Goal: Information Seeking & Learning: Find specific fact

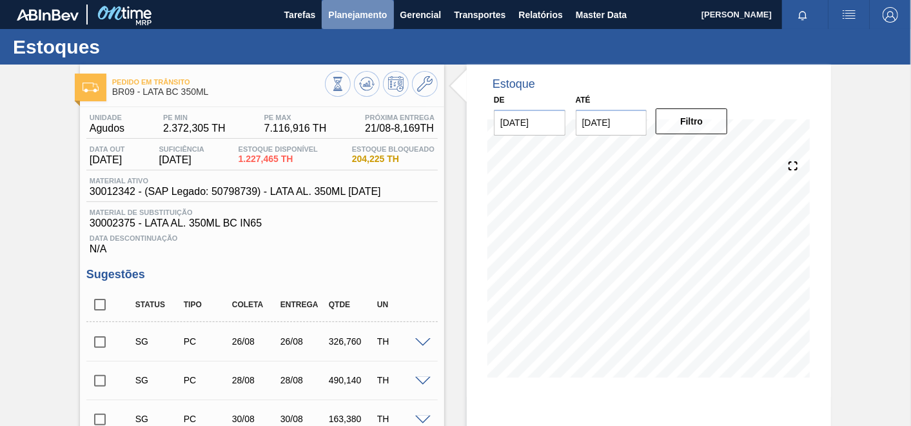
click at [363, 18] on span "Planejamento" at bounding box center [357, 14] width 59 height 15
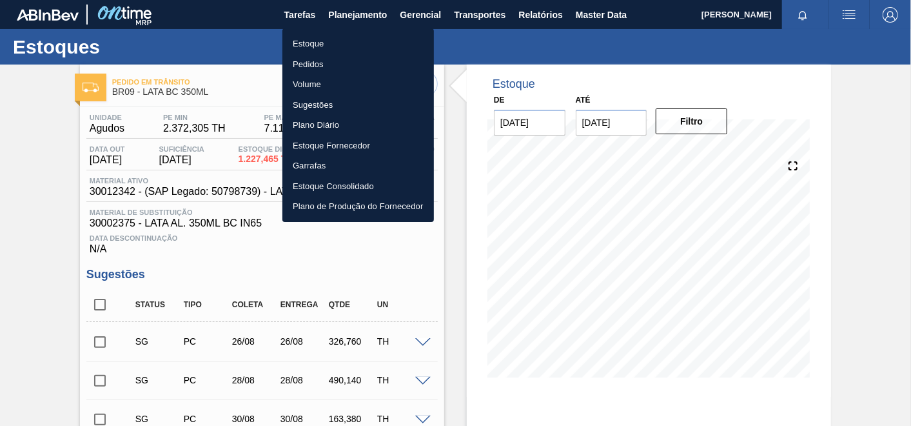
click at [306, 57] on li "Pedidos" at bounding box center [358, 64] width 152 height 21
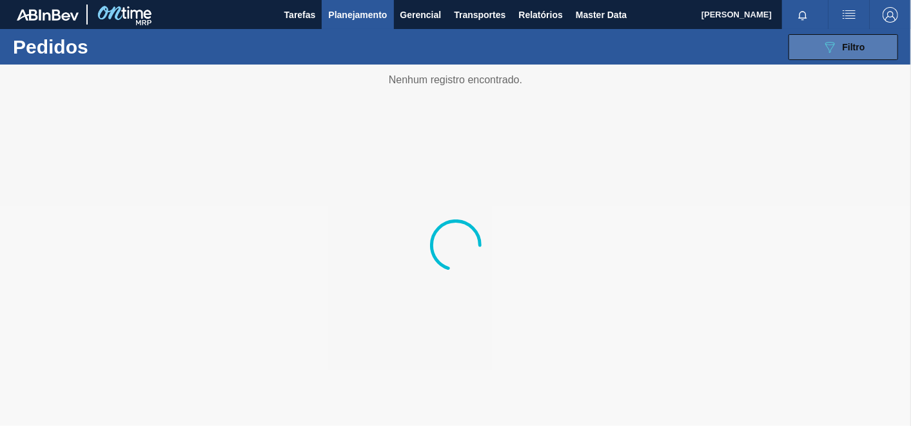
click at [886, 45] on button "089F7B8B-B2A5-4AFE-B5C0-19BA573D28AC Filtro" at bounding box center [844, 47] width 110 height 26
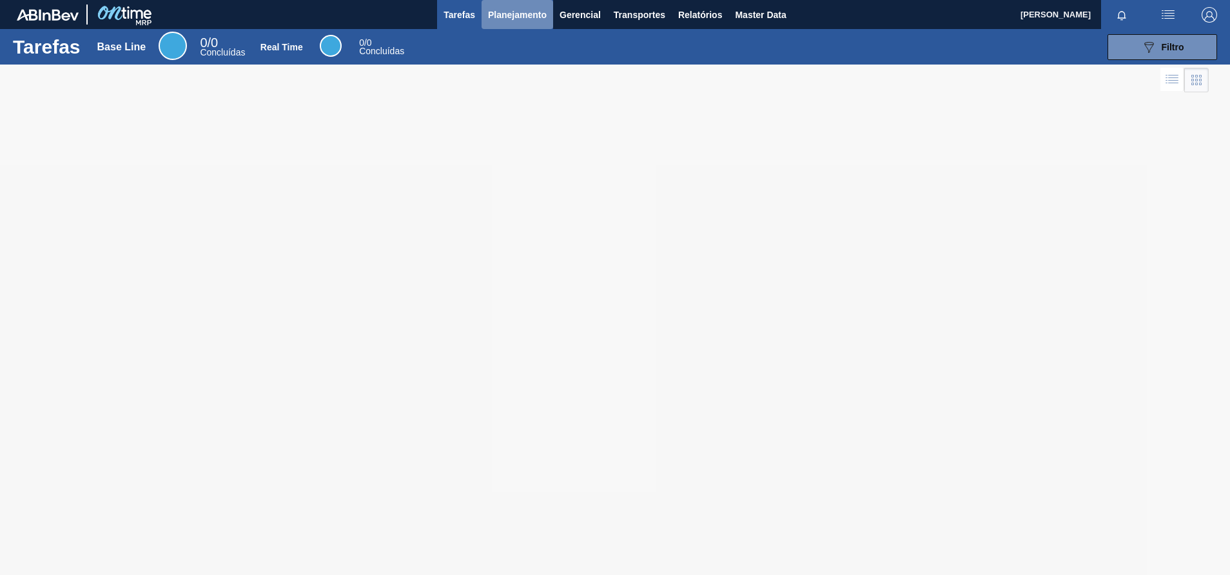
click at [524, 3] on button "Planejamento" at bounding box center [518, 14] width 72 height 29
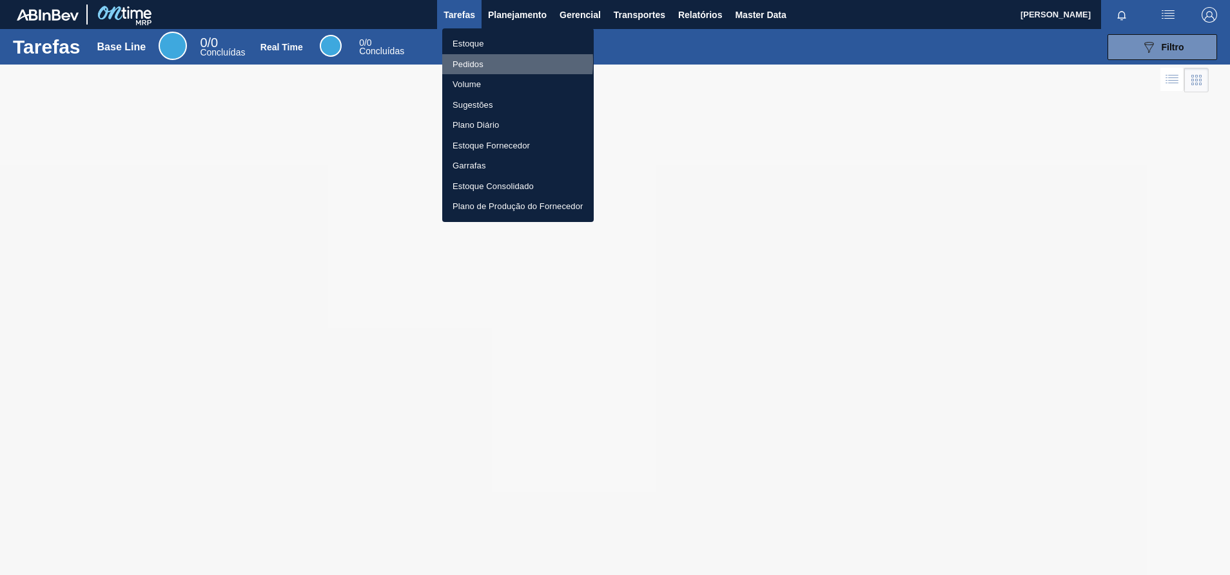
click at [468, 61] on li "Pedidos" at bounding box center [518, 64] width 152 height 21
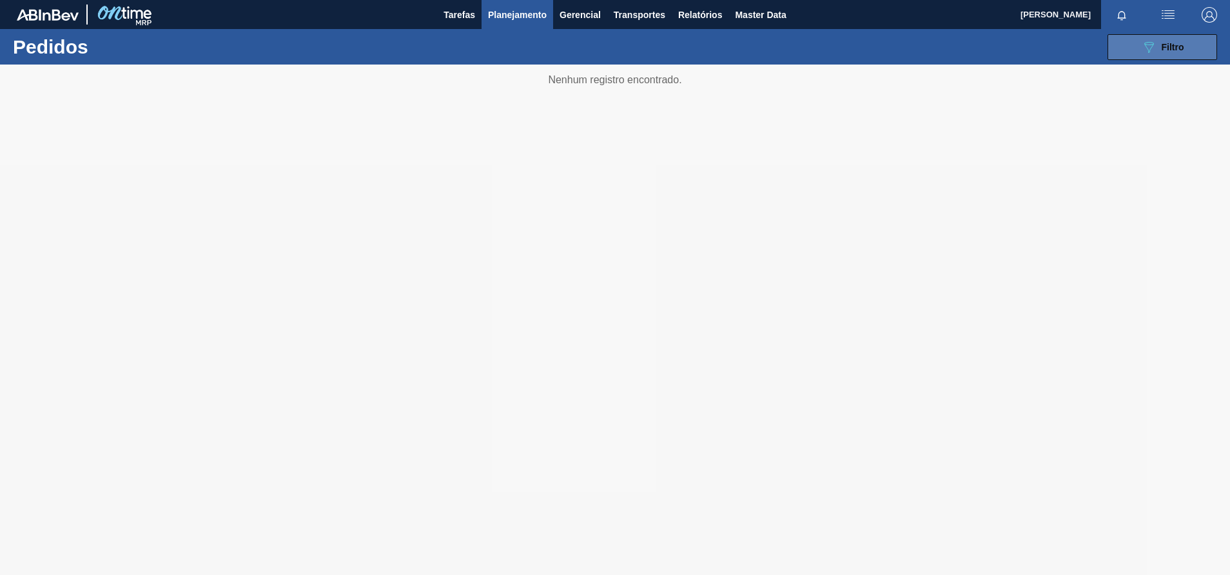
click at [1108, 45] on button "089F7B8B-B2A5-4AFE-B5C0-19BA573D28AC Filtro" at bounding box center [1163, 47] width 110 height 26
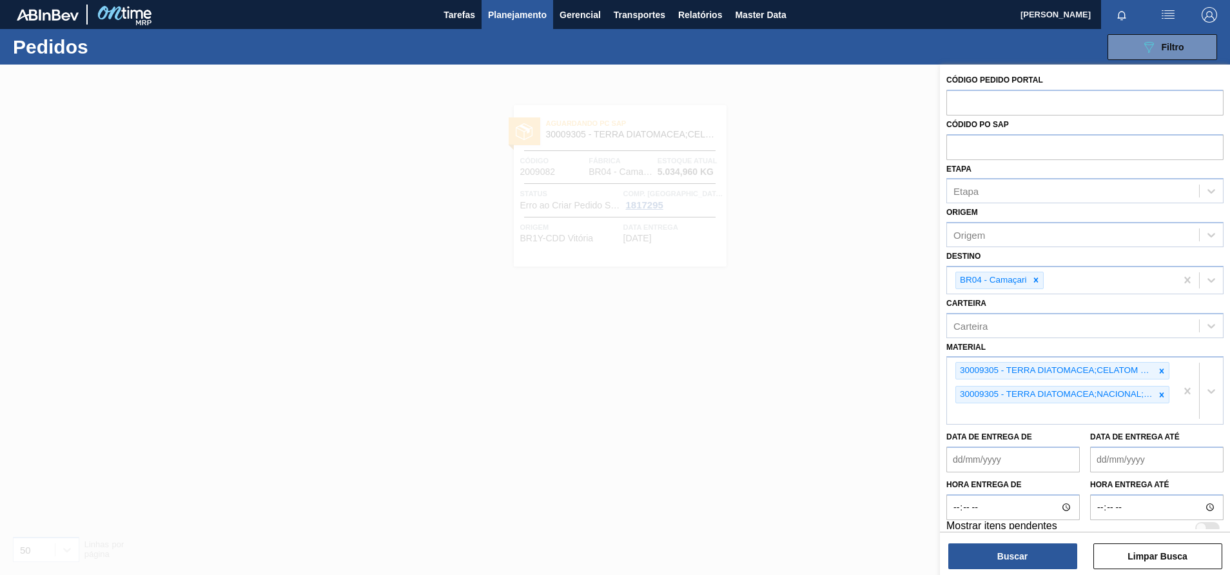
click at [1161, 371] on icon at bounding box center [1162, 370] width 5 height 5
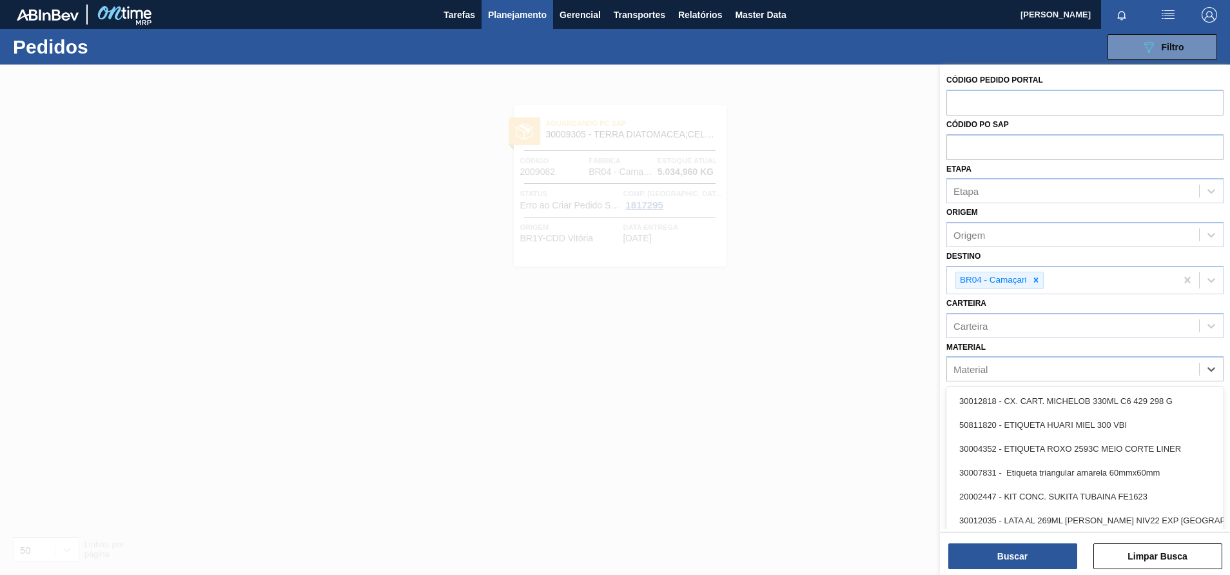
click at [1161, 371] on div "Material" at bounding box center [1073, 369] width 252 height 19
type input "30646"
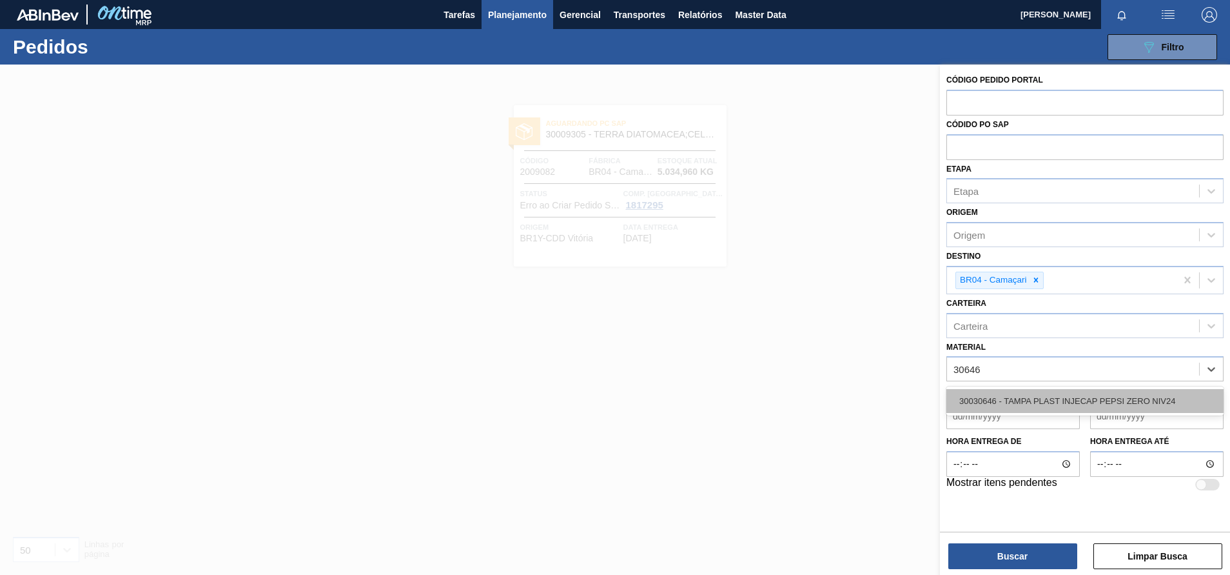
click at [1075, 392] on div "30030646 - TAMPA PLAST INJECAP PEPSI ZERO NIV24" at bounding box center [1085, 401] width 277 height 24
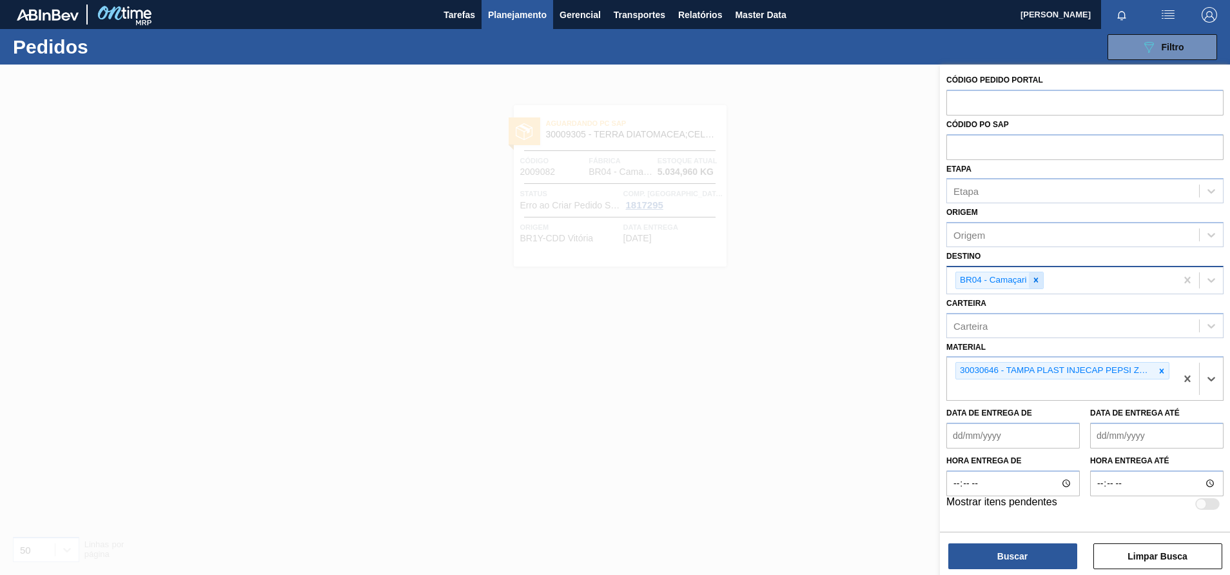
click at [1038, 276] on icon at bounding box center [1036, 279] width 9 height 9
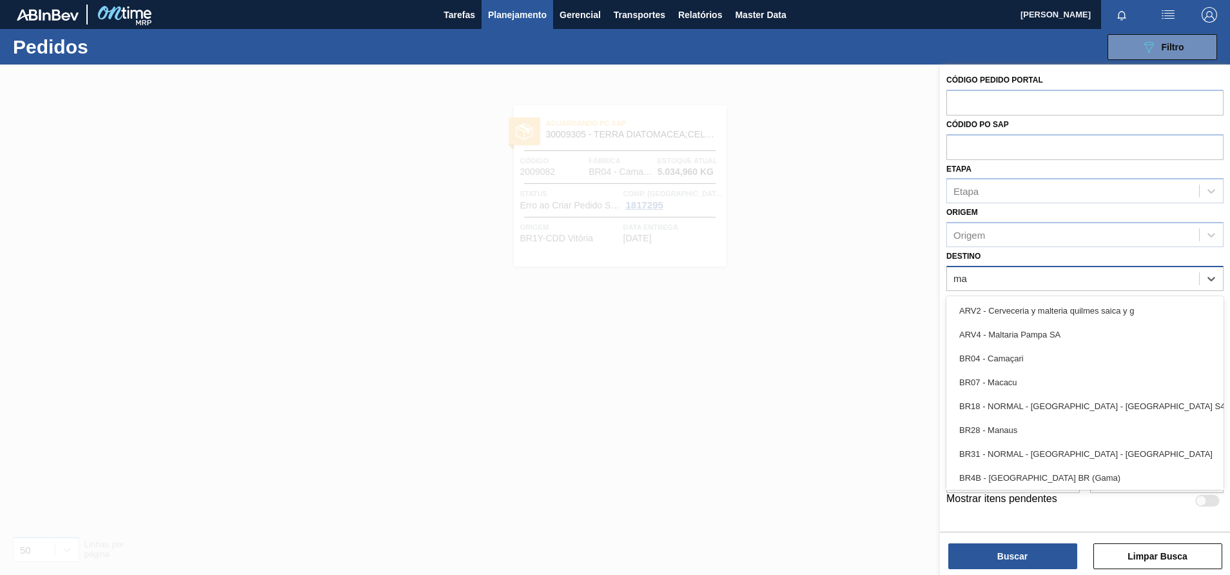
type input "mac"
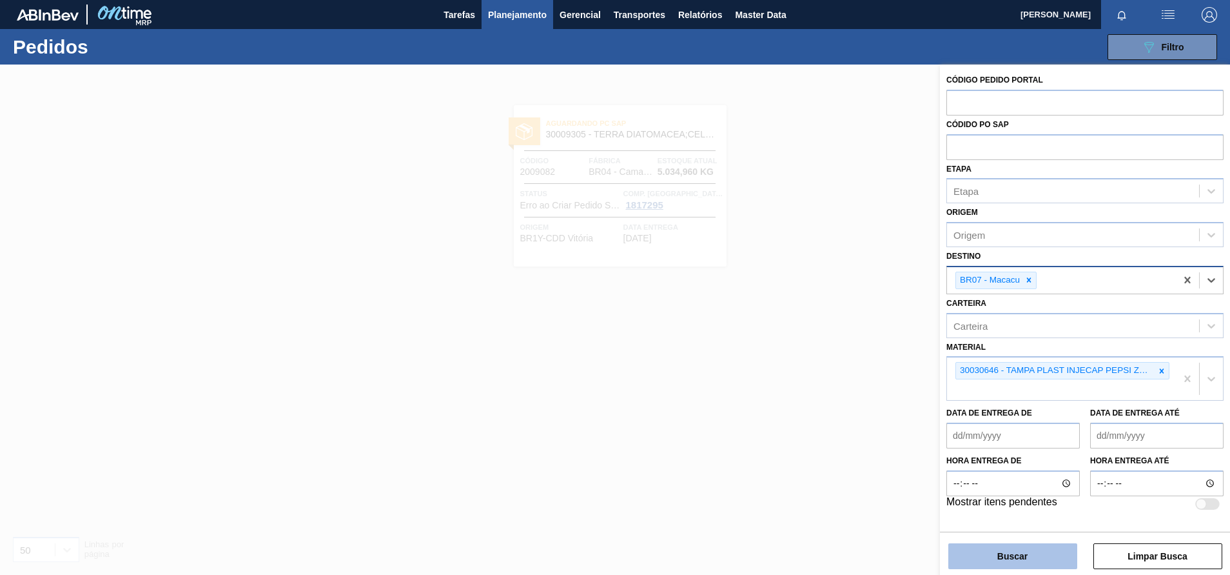
click at [991, 562] on button "Buscar" at bounding box center [1013, 556] width 129 height 26
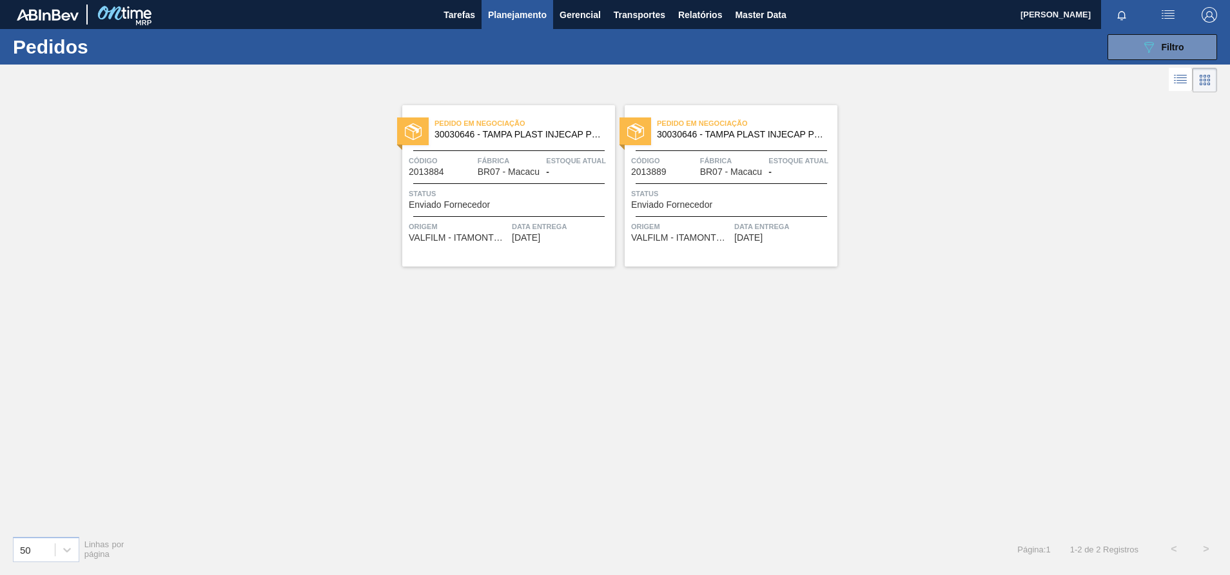
click at [505, 135] on span "30030646 - TAMPA PLAST INJECAP PEPSI ZERO NIV24" at bounding box center [520, 135] width 170 height 10
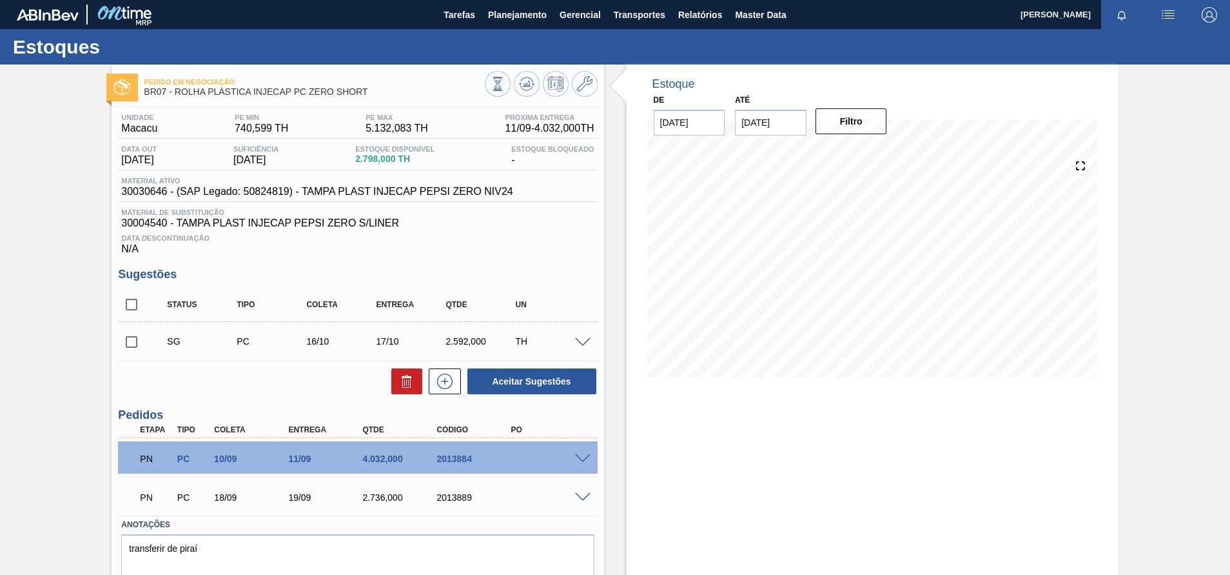
click at [592, 341] on div at bounding box center [585, 342] width 26 height 10
click at [582, 343] on span at bounding box center [582, 343] width 15 height 10
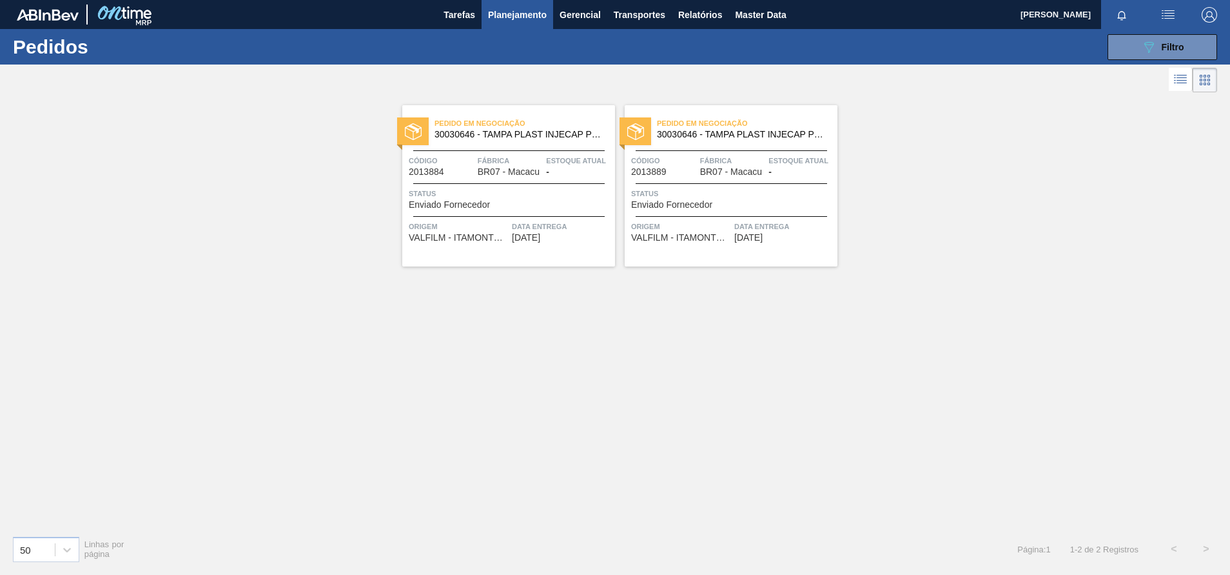
click at [704, 222] on span "Origem" at bounding box center [681, 226] width 100 height 13
click at [542, 117] on span "Pedido em Negociação" at bounding box center [525, 123] width 181 height 13
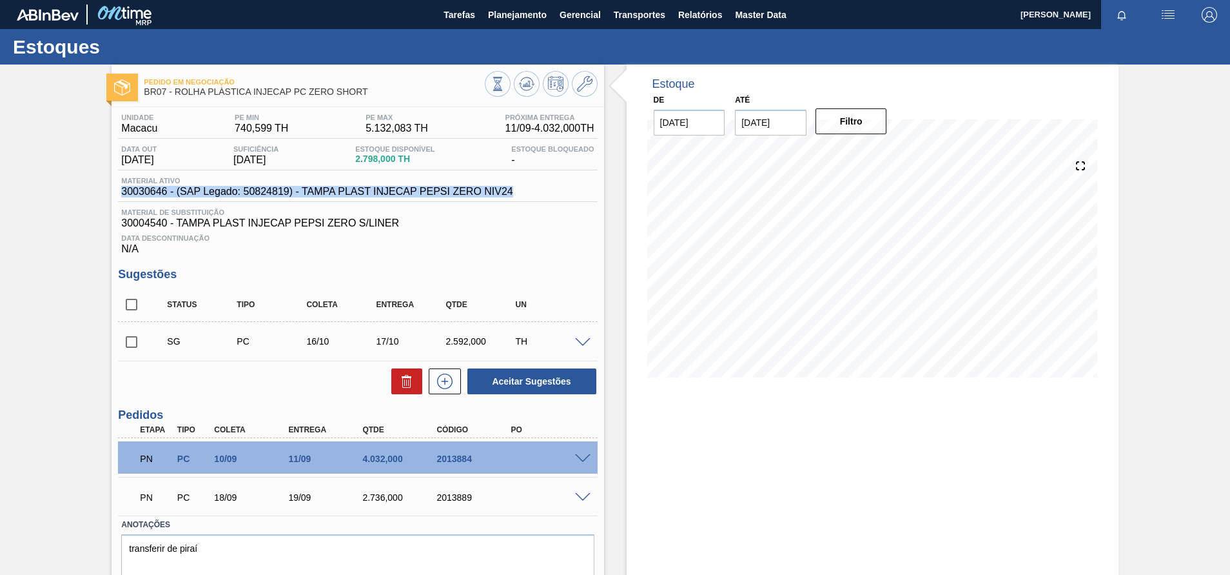
drag, startPoint x: 515, startPoint y: 190, endPoint x: 116, endPoint y: 186, distance: 398.6
click at [116, 186] on div "Unidade Macacu PE MIN 740,599 TH PE MAX 5.132,083 TH Próxima Entrega 11/09 - 4.…" at bounding box center [358, 361] width 492 height 508
copy span "30030646 - (SAP Legado: 50824819) - TAMPA PLAST INJECAP PEPSI ZERO NIV24"
